Goal: Transaction & Acquisition: Purchase product/service

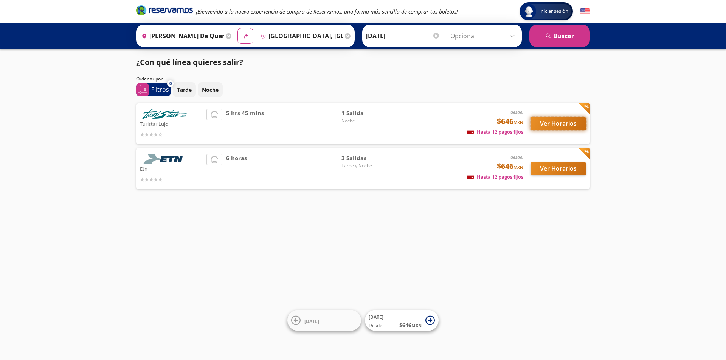
click at [538, 125] on button "Ver Horarios" at bounding box center [558, 123] width 56 height 13
click at [549, 169] on button "Ver Horarios" at bounding box center [558, 168] width 56 height 13
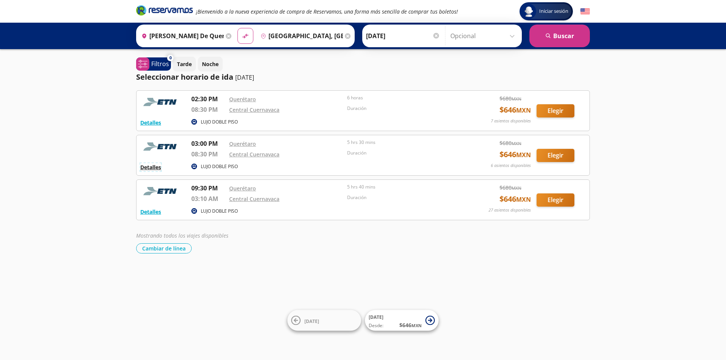
click at [154, 166] on button "Detalles" at bounding box center [150, 167] width 21 height 8
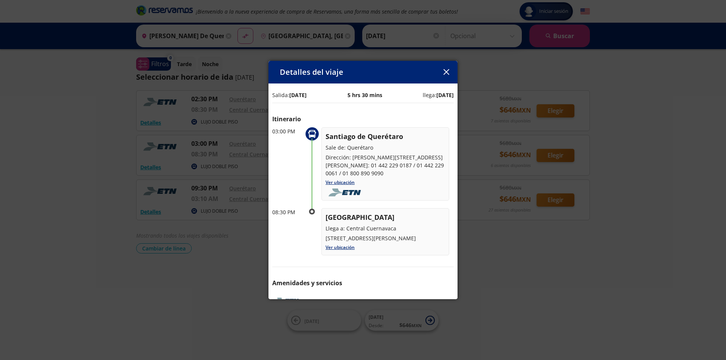
click at [446, 72] on icon "button" at bounding box center [446, 72] width 6 height 6
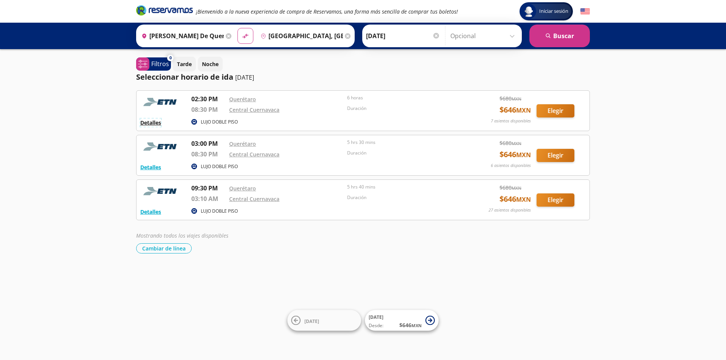
click at [149, 123] on button "Detalles" at bounding box center [150, 123] width 21 height 8
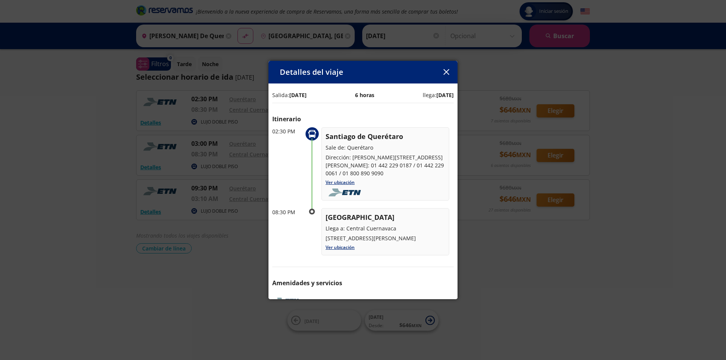
click at [444, 73] on icon "button" at bounding box center [446, 72] width 6 height 6
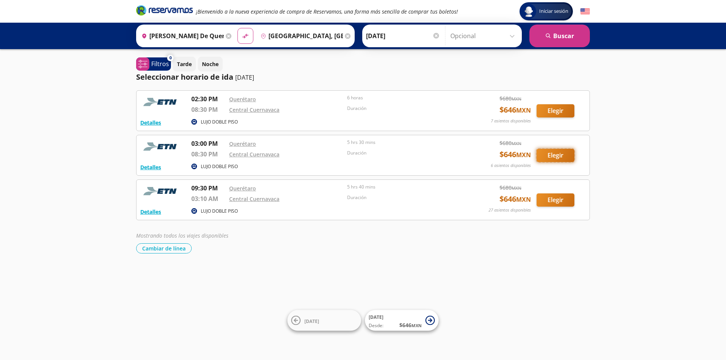
click at [559, 158] on button "Elegir" at bounding box center [555, 155] width 38 height 13
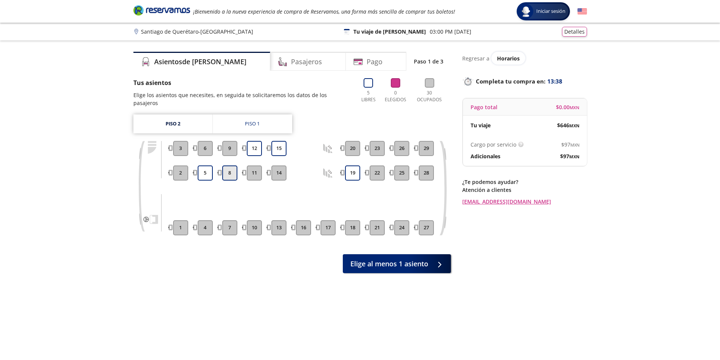
click at [228, 169] on button "8" at bounding box center [229, 173] width 15 height 15
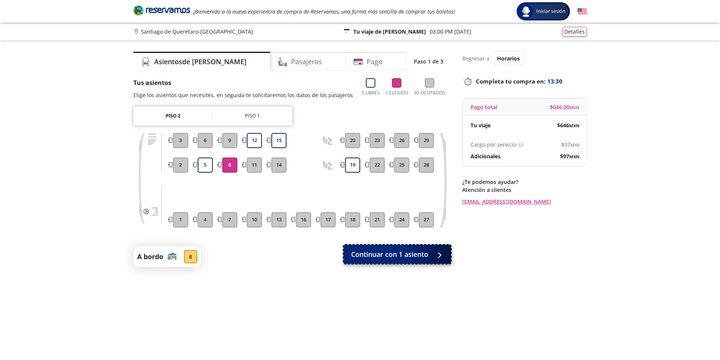
click at [382, 250] on span "Continuar con 1 asiento" at bounding box center [389, 254] width 77 height 10
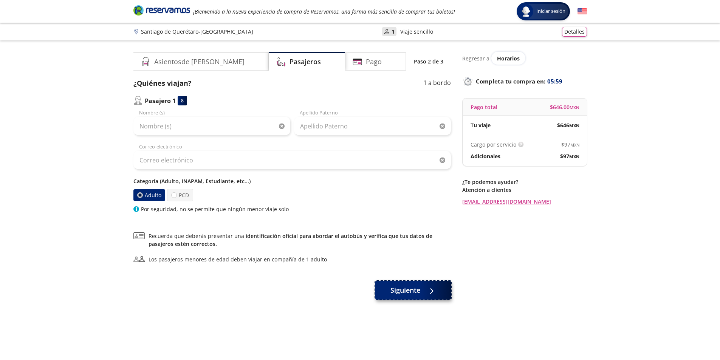
click at [406, 295] on span "Siguiente" at bounding box center [405, 290] width 30 height 10
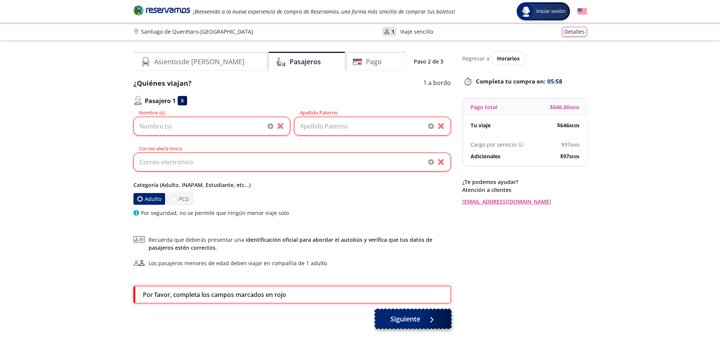
scroll to position [47, 0]
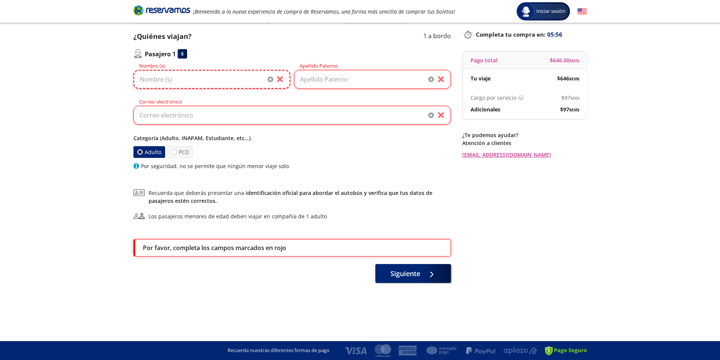
click at [203, 75] on input "Nombre (s)" at bounding box center [211, 79] width 157 height 19
type input "[PERSON_NAME]"
click at [326, 80] on input "Apellido Paterno" at bounding box center [372, 79] width 157 height 19
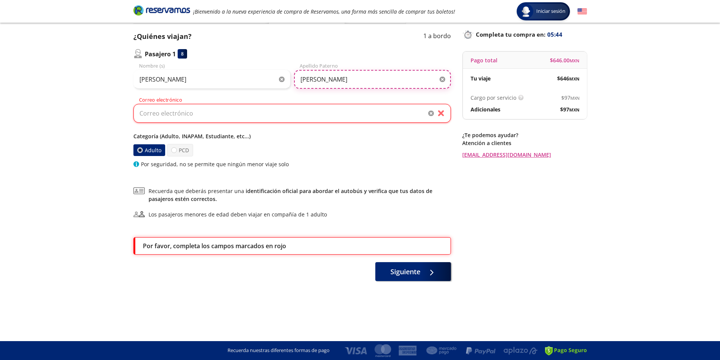
type input "[PERSON_NAME]"
click at [253, 110] on input "Correo electrónico" at bounding box center [291, 113] width 317 height 19
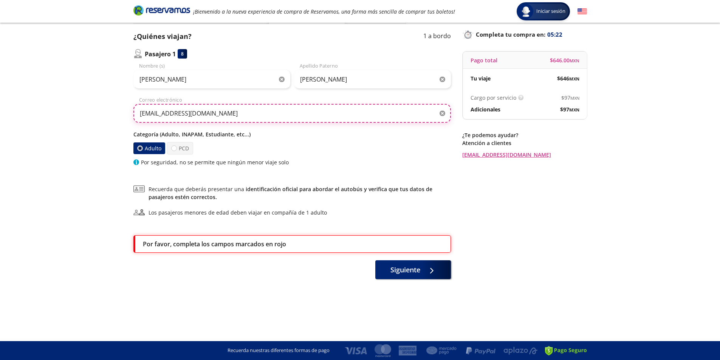
type input "[EMAIL_ADDRESS][DOMAIN_NAME]"
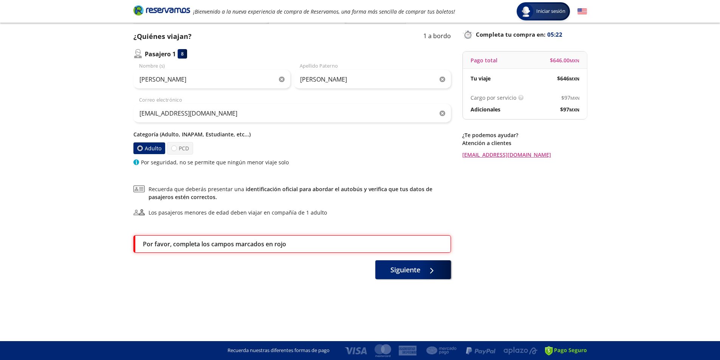
click at [645, 154] on div "Group 9 Created with Sketch. Datos para la compra [PERSON_NAME] de Querétaro - …" at bounding box center [360, 156] width 720 height 407
click at [411, 265] on span "Siguiente" at bounding box center [405, 268] width 30 height 10
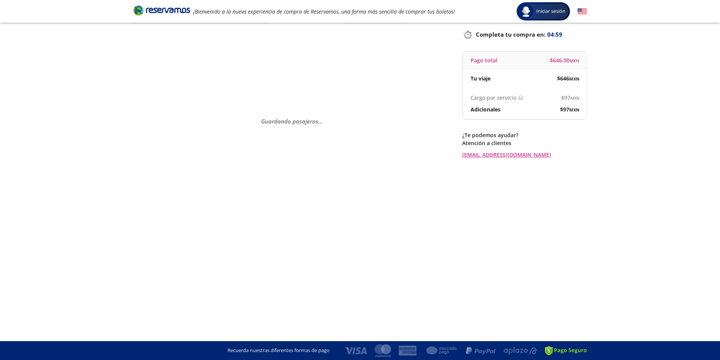
scroll to position [0, 0]
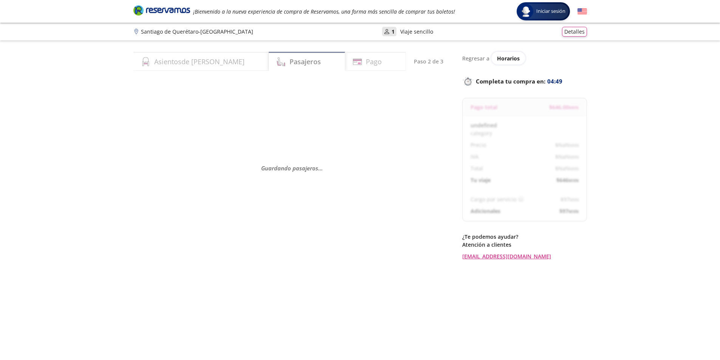
select select "MX"
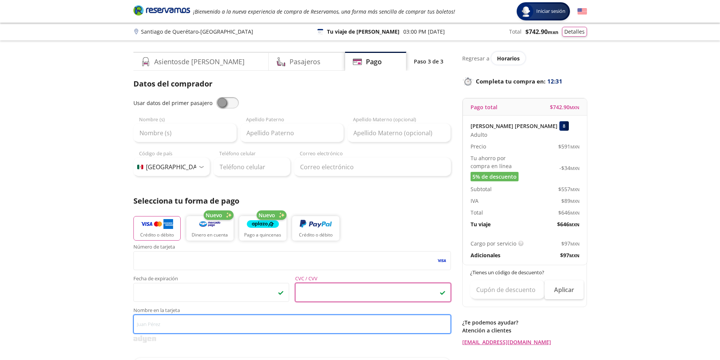
click at [188, 322] on input "Nombre en la tarjeta" at bounding box center [291, 324] width 317 height 19
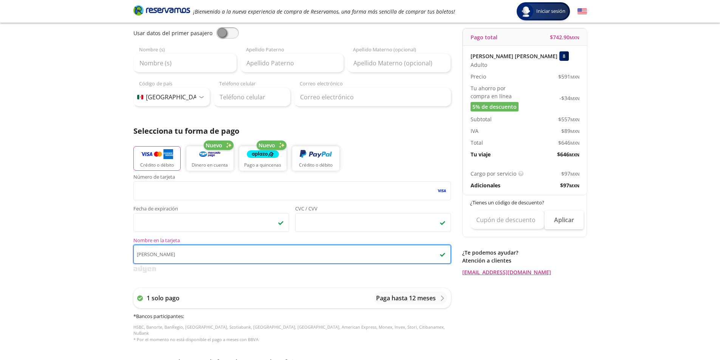
scroll to position [260, 0]
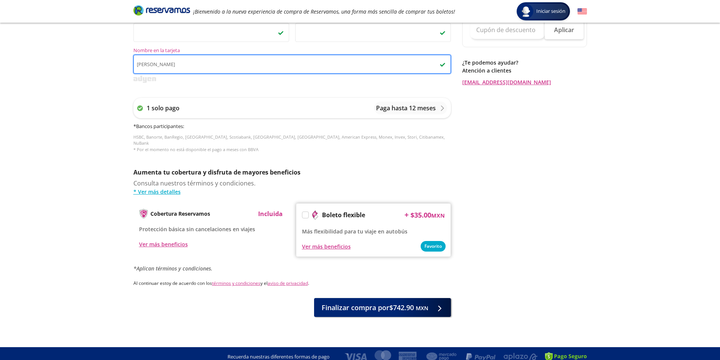
type input "[PERSON_NAME]"
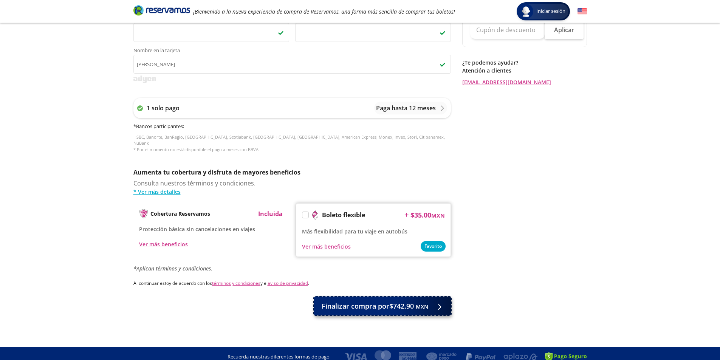
click at [399, 301] on span "Finalizar compra por $742.90 MXN" at bounding box center [375, 306] width 107 height 10
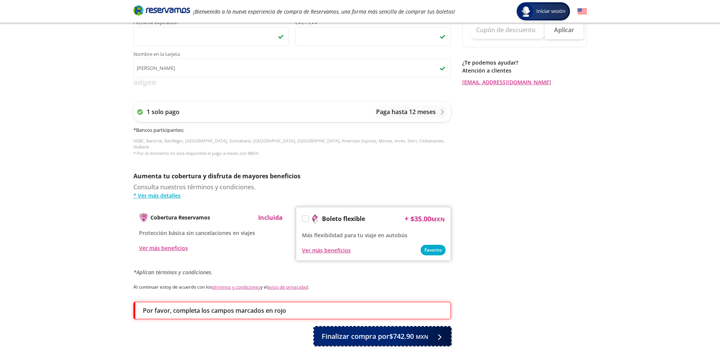
scroll to position [289, 0]
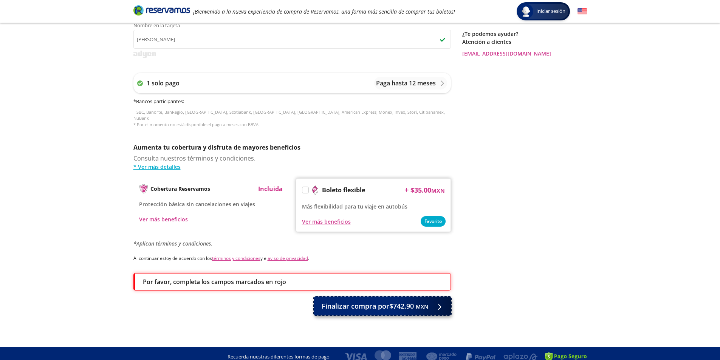
click at [381, 301] on span "Finalizar compra por $742.90 MXN" at bounding box center [375, 306] width 107 height 10
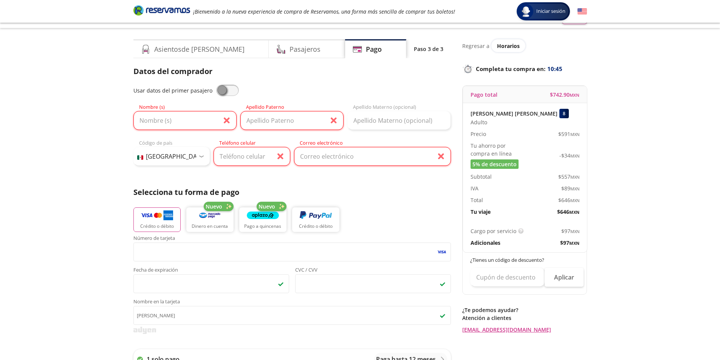
scroll to position [0, 0]
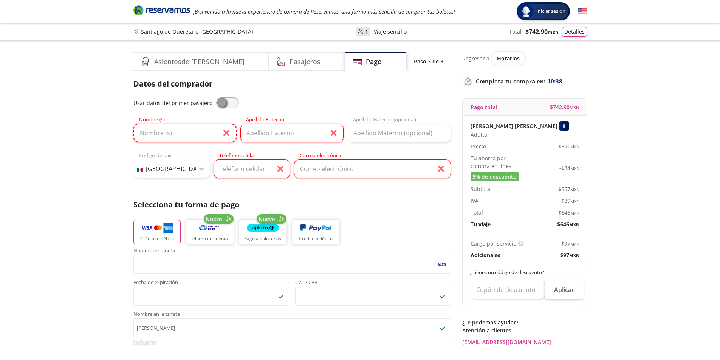
click at [191, 135] on input "Nombre (s)" at bounding box center [184, 133] width 103 height 19
type input "[PERSON_NAME]"
click at [273, 135] on input "Apellido Paterno" at bounding box center [291, 133] width 103 height 19
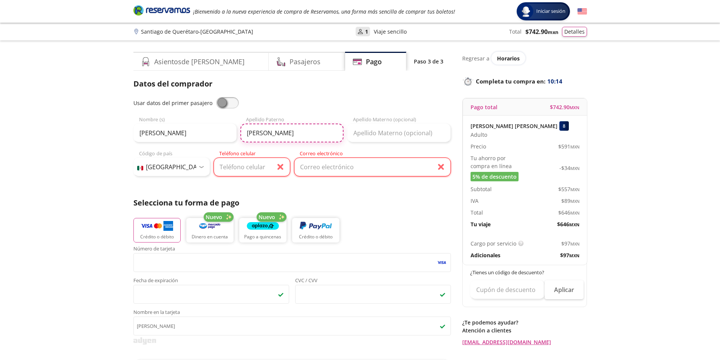
type input "[PERSON_NAME]"
drag, startPoint x: 277, startPoint y: 135, endPoint x: 223, endPoint y: 143, distance: 54.7
click at [223, 143] on div "Usar datos del primer pasajero mayra selene Nombre (s) [PERSON_NAME] Apellido […" at bounding box center [291, 137] width 317 height 81
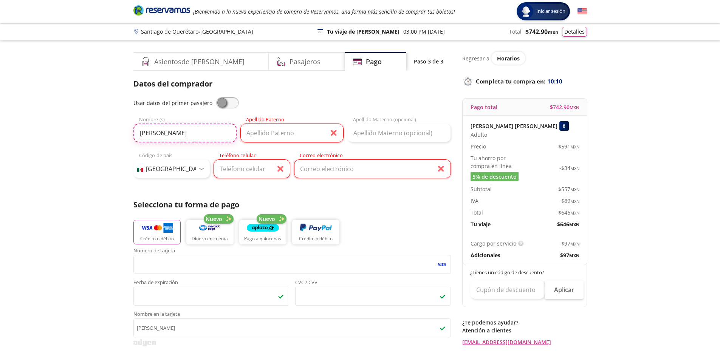
drag, startPoint x: 187, startPoint y: 133, endPoint x: 110, endPoint y: 135, distance: 77.5
click at [110, 135] on div "Group 9 Created with Sketch. Pago [PERSON_NAME] de Querétaro - Cuernavaca Inici…" at bounding box center [360, 327] width 720 height 655
type input "[PERSON_NAME]"
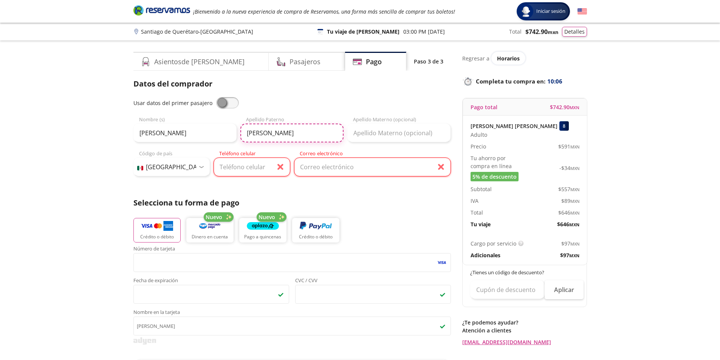
type input "[PERSON_NAME]"
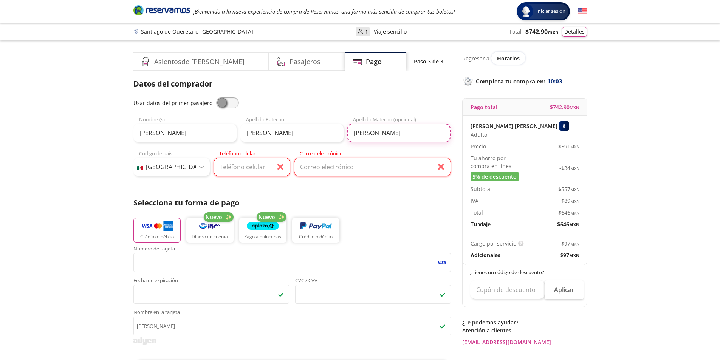
type input "[PERSON_NAME]"
click at [230, 173] on input "Teléfono celular" at bounding box center [252, 167] width 77 height 19
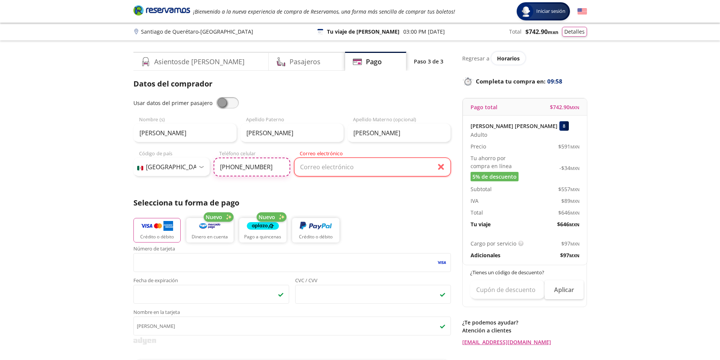
type input "[PHONE_NUMBER]"
click at [330, 163] on input "Correo electrónico" at bounding box center [372, 167] width 157 height 19
type input "[EMAIL_ADDRESS][DOMAIN_NAME]"
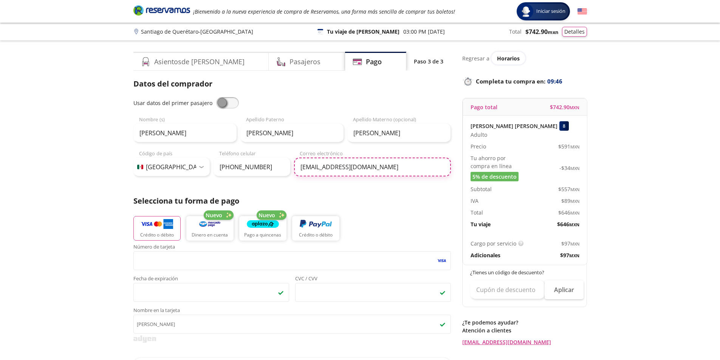
scroll to position [265, 0]
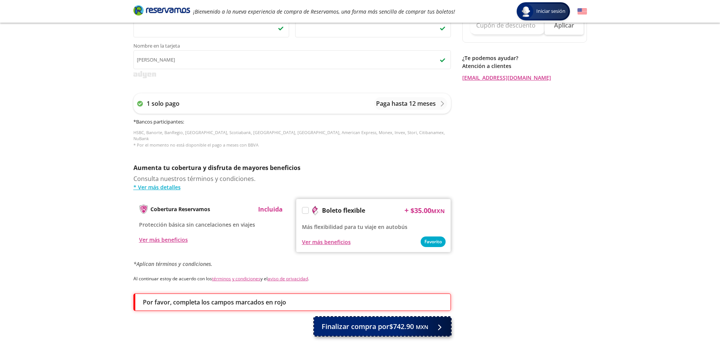
click at [375, 322] on span "Finalizar compra por $742.90 MXN" at bounding box center [375, 327] width 107 height 10
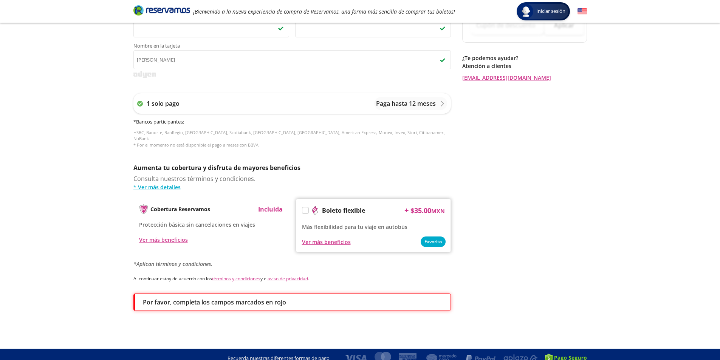
scroll to position [0, 0]
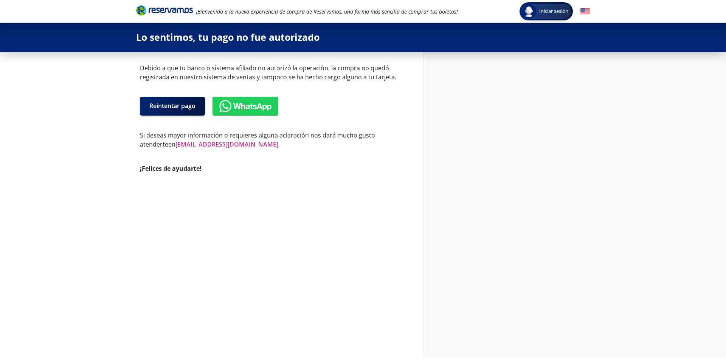
click at [169, 9] on icon "Brand Logo" at bounding box center [164, 10] width 57 height 11
